Goal: Task Accomplishment & Management: Manage account settings

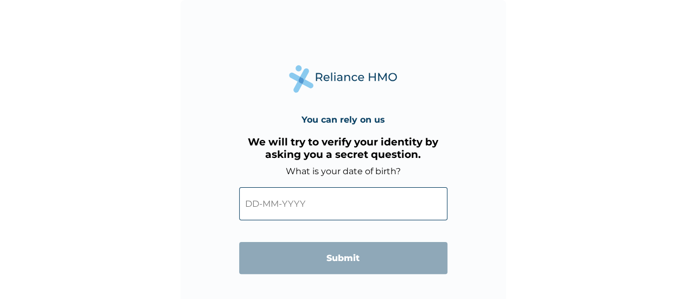
scroll to position [26, 0]
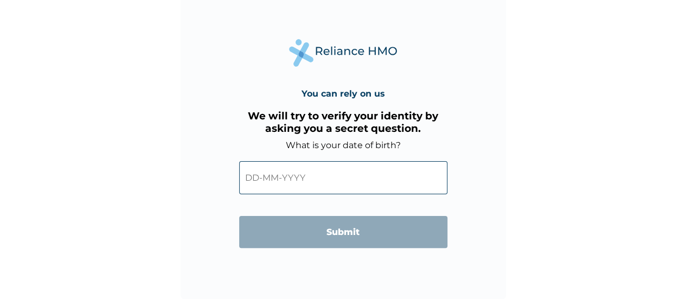
click at [366, 180] on input "text" at bounding box center [343, 177] width 208 height 33
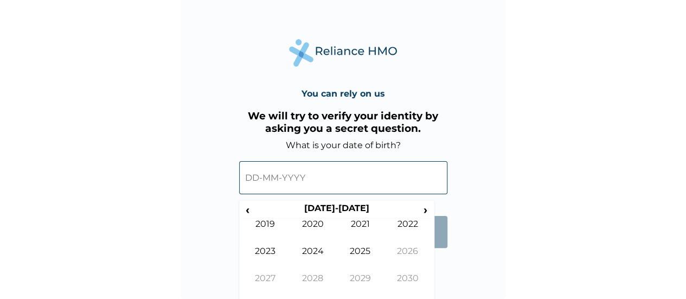
click at [442, 256] on form "What is your date of birth? ‹ 2020-2029 › 2019 2020 2021 2022 2023 2024 2025 20…" at bounding box center [343, 199] width 208 height 119
click at [426, 212] on span "›" at bounding box center [426, 210] width 12 height 14
click at [249, 207] on span "‹" at bounding box center [247, 210] width 11 height 14
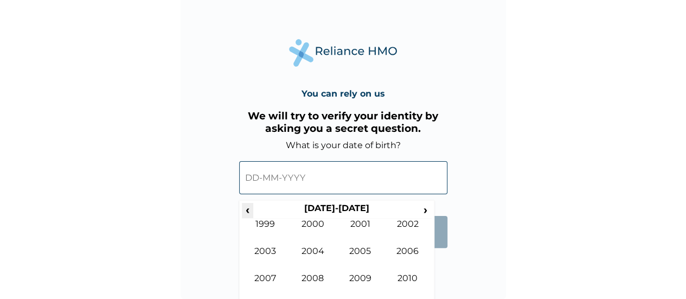
click at [249, 207] on span "‹" at bounding box center [247, 210] width 11 height 14
click at [262, 219] on td "1979" at bounding box center [266, 232] width 48 height 27
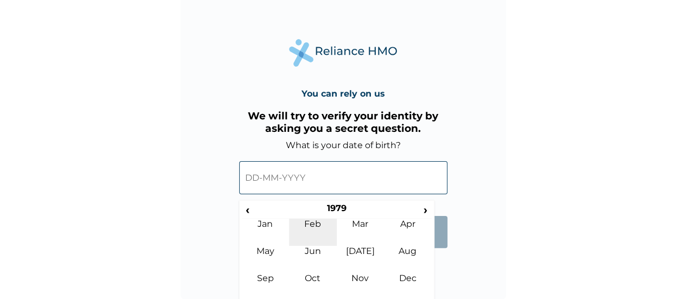
click at [312, 226] on td "Feb" at bounding box center [313, 232] width 48 height 27
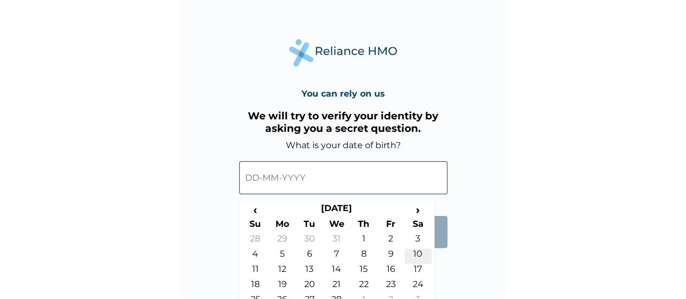
click at [412, 250] on td "10" at bounding box center [418, 256] width 27 height 15
type input "10-02-1979"
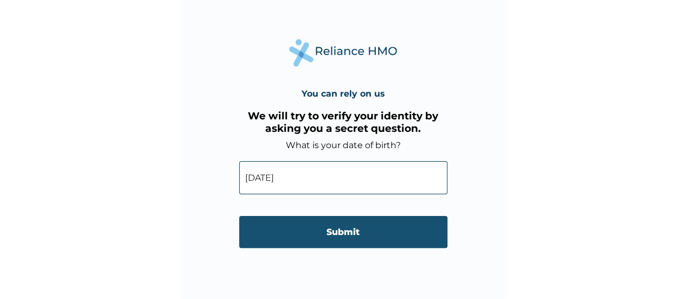
click at [374, 231] on input "Submit" at bounding box center [343, 232] width 208 height 32
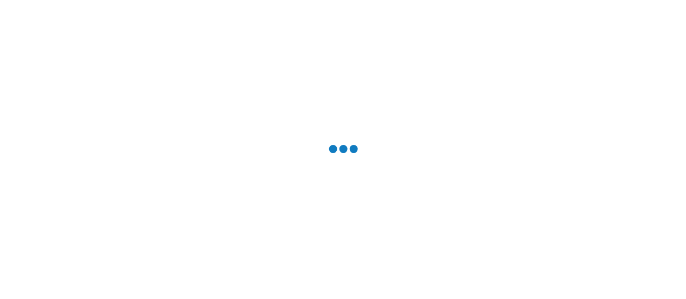
scroll to position [0, 0]
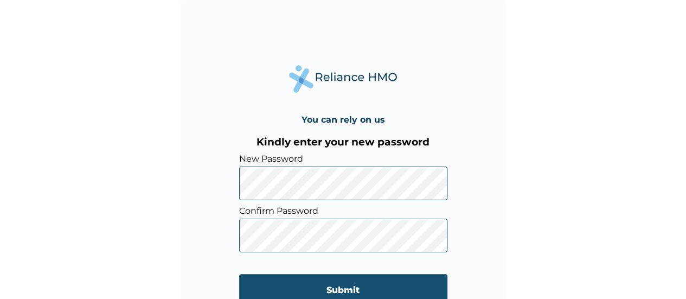
click at [356, 285] on input "Submit" at bounding box center [343, 290] width 208 height 32
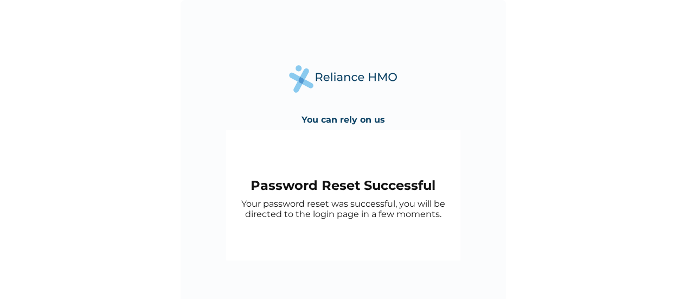
click at [453, 269] on div "You can rely on us Password Reset Successful Your password reset was successful…" at bounding box center [344, 163] width 326 height 326
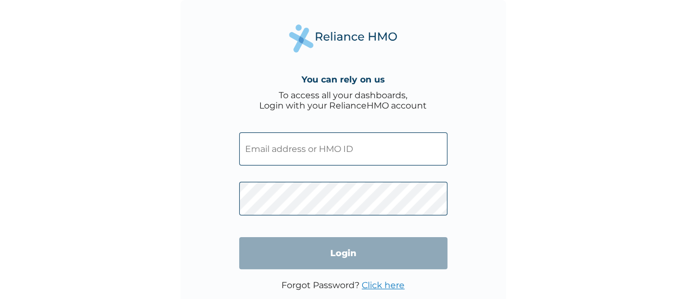
click at [329, 145] on input "text" at bounding box center [343, 148] width 208 height 33
type input "figwegbe@getcarbon.co"
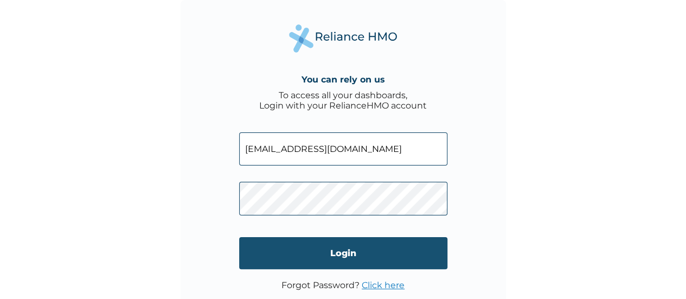
click at [300, 248] on input "Login" at bounding box center [343, 253] width 208 height 32
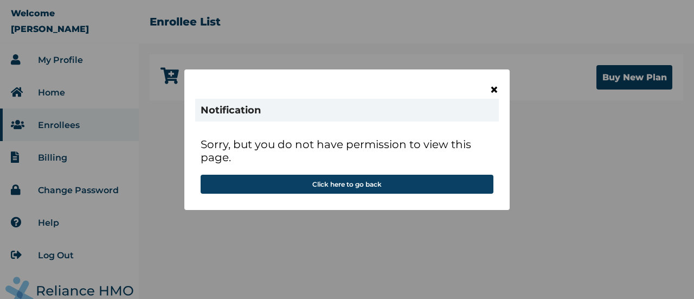
click at [494, 90] on span "×" at bounding box center [494, 89] width 9 height 18
